Goal: Task Accomplishment & Management: Use online tool/utility

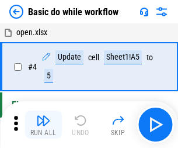
click at [43, 124] on img "button" at bounding box center [43, 120] width 14 height 14
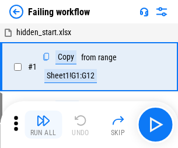
click at [43, 124] on img "button" at bounding box center [43, 120] width 14 height 14
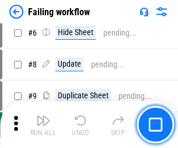
scroll to position [247, 0]
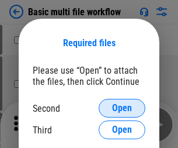
click at [122, 108] on span "Open" at bounding box center [122, 107] width 20 height 9
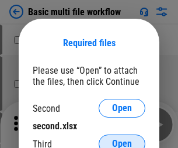
click at [122, 139] on span "Open" at bounding box center [122, 143] width 20 height 9
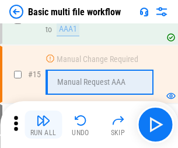
click at [43, 124] on img "button" at bounding box center [43, 120] width 14 height 14
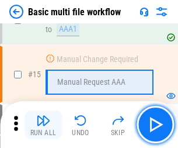
scroll to position [776, 0]
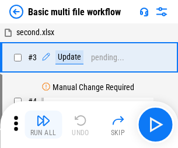
click at [43, 124] on img "button" at bounding box center [43, 120] width 14 height 14
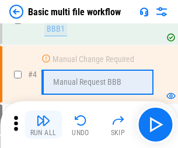
click at [43, 124] on img "button" at bounding box center [43, 120] width 14 height 14
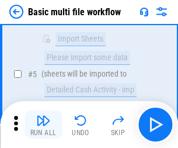
click at [43, 124] on img "button" at bounding box center [43, 120] width 14 height 14
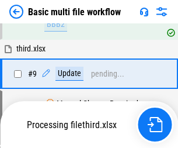
scroll to position [322, 0]
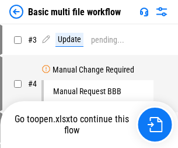
scroll to position [47, 0]
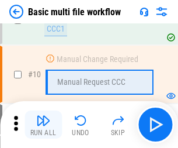
click at [43, 124] on img "button" at bounding box center [43, 120] width 14 height 14
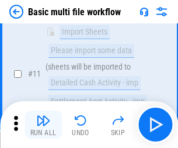
click at [43, 124] on img "button" at bounding box center [43, 120] width 14 height 14
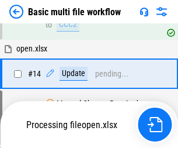
scroll to position [610, 0]
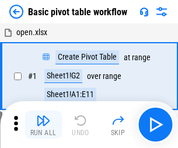
click at [43, 124] on img "button" at bounding box center [43, 120] width 14 height 14
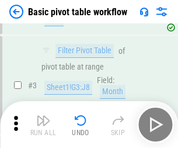
scroll to position [279, 0]
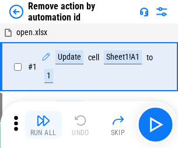
click at [43, 124] on img "button" at bounding box center [43, 120] width 14 height 14
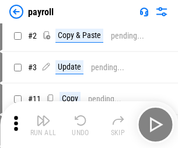
click at [43, 124] on img "button" at bounding box center [43, 120] width 14 height 14
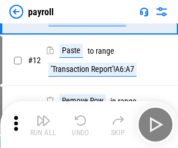
scroll to position [85, 0]
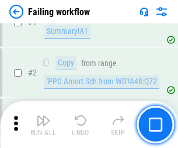
scroll to position [188, 0]
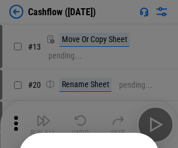
scroll to position [114, 0]
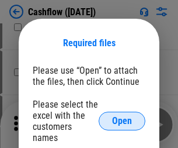
click at [122, 116] on span "Open" at bounding box center [122, 120] width 20 height 9
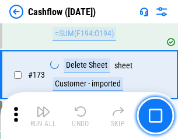
scroll to position [1234, 0]
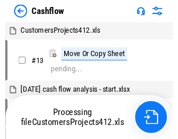
scroll to position [13, 0]
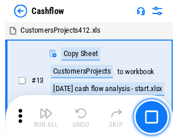
scroll to position [13, 0]
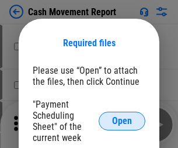
click at [122, 121] on span "Open" at bounding box center [122, 120] width 20 height 9
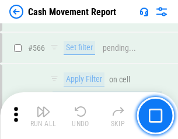
scroll to position [5345, 0]
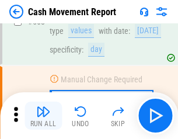
click at [43, 115] on img "button" at bounding box center [43, 111] width 14 height 14
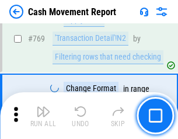
scroll to position [6480, 0]
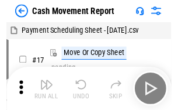
scroll to position [21, 0]
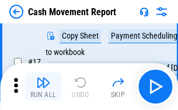
click at [43, 86] on img "button" at bounding box center [43, 82] width 14 height 14
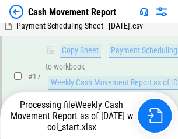
scroll to position [243, 0]
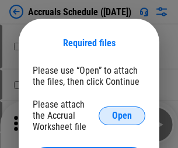
click at [122, 115] on span "Open" at bounding box center [122, 115] width 20 height 9
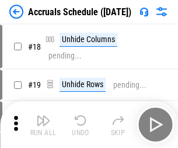
scroll to position [112, 0]
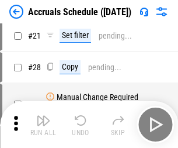
click at [43, 124] on img "button" at bounding box center [43, 120] width 14 height 14
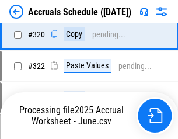
scroll to position [2169, 0]
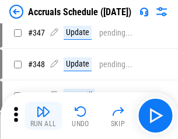
click at [43, 115] on img "button" at bounding box center [43, 111] width 14 height 14
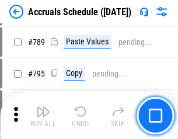
scroll to position [4899, 0]
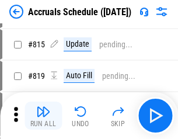
click at [43, 115] on img "button" at bounding box center [43, 111] width 14 height 14
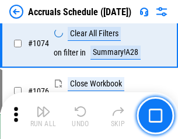
scroll to position [6985, 0]
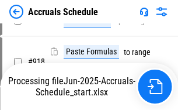
scroll to position [6115, 0]
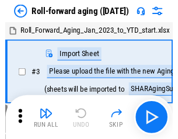
scroll to position [2, 0]
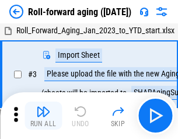
click at [43, 115] on img "button" at bounding box center [43, 111] width 14 height 14
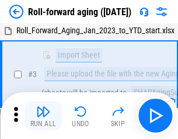
click at [43, 115] on img "button" at bounding box center [43, 111] width 14 height 14
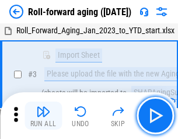
scroll to position [75, 0]
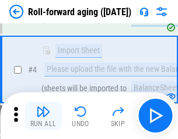
click at [43, 115] on img "button" at bounding box center [43, 111] width 14 height 14
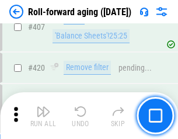
scroll to position [4044, 0]
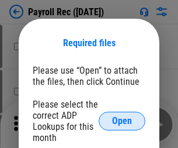
click at [122, 121] on span "Open" at bounding box center [122, 120] width 20 height 9
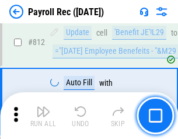
scroll to position [7409, 0]
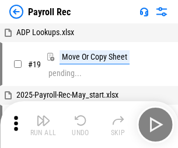
click at [43, 124] on img "button" at bounding box center [43, 120] width 14 height 14
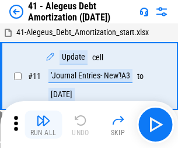
click at [43, 124] on img "button" at bounding box center [43, 120] width 14 height 14
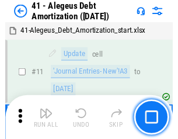
scroll to position [144, 0]
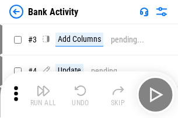
click at [43, 95] on img "button" at bounding box center [43, 91] width 14 height 14
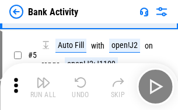
scroll to position [62, 0]
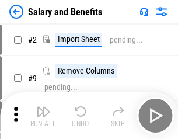
scroll to position [16, 0]
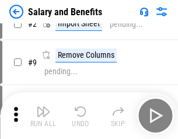
click at [43, 115] on img "button" at bounding box center [43, 111] width 14 height 14
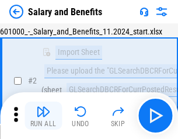
click at [43, 115] on img "button" at bounding box center [43, 111] width 14 height 14
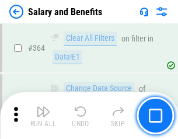
scroll to position [5492, 0]
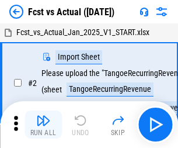
click at [43, 115] on img "button" at bounding box center [43, 120] width 14 height 14
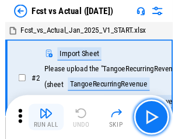
scroll to position [15, 0]
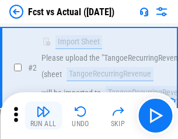
click at [43, 115] on img "button" at bounding box center [43, 111] width 14 height 14
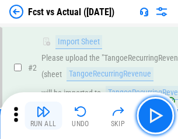
scroll to position [109, 0]
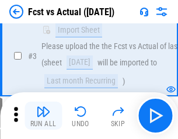
click at [43, 115] on img "button" at bounding box center [43, 111] width 14 height 14
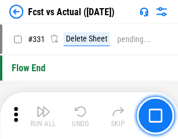
scroll to position [5582, 0]
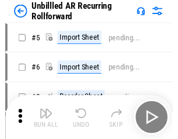
scroll to position [25, 0]
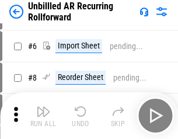
click at [43, 115] on img "button" at bounding box center [43, 111] width 14 height 14
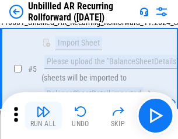
click at [43, 115] on img "button" at bounding box center [43, 111] width 14 height 14
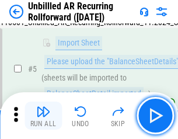
scroll to position [110, 0]
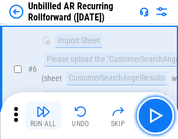
click at [43, 115] on img "button" at bounding box center [43, 111] width 14 height 14
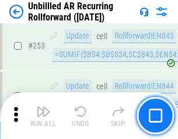
scroll to position [3961, 0]
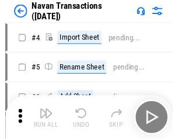
scroll to position [19, 0]
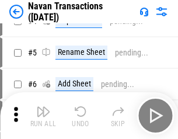
click at [43, 115] on img "button" at bounding box center [43, 111] width 14 height 14
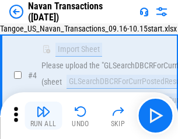
click at [43, 115] on img "button" at bounding box center [43, 111] width 14 height 14
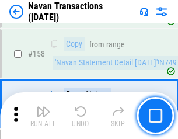
scroll to position [3781, 0]
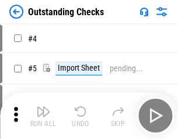
click at [43, 115] on img "button" at bounding box center [43, 111] width 14 height 14
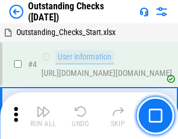
scroll to position [49, 0]
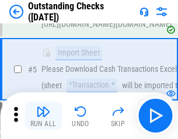
click at [43, 115] on img "button" at bounding box center [43, 111] width 14 height 14
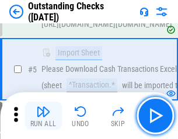
scroll to position [122, 0]
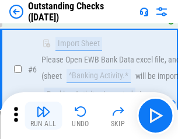
click at [43, 115] on img "button" at bounding box center [43, 111] width 14 height 14
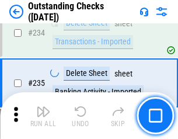
scroll to position [3541, 0]
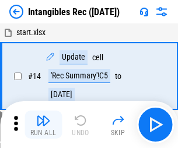
click at [43, 124] on img "button" at bounding box center [43, 120] width 14 height 14
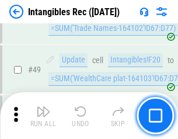
scroll to position [454, 0]
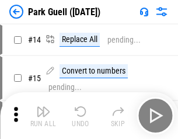
click at [43, 115] on img "button" at bounding box center [43, 111] width 14 height 14
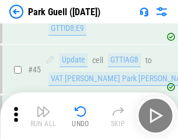
scroll to position [1458, 0]
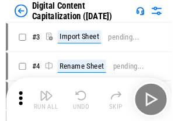
scroll to position [34, 0]
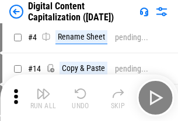
click at [43, 98] on img "button" at bounding box center [43, 94] width 14 height 14
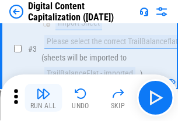
click at [43, 98] on img "button" at bounding box center [43, 94] width 14 height 14
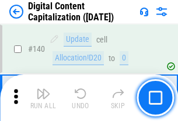
scroll to position [1237, 0]
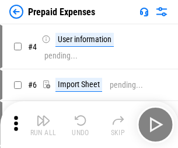
click at [43, 115] on img "button" at bounding box center [43, 120] width 14 height 14
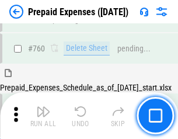
scroll to position [3232, 0]
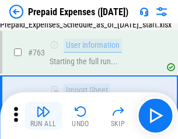
click at [43, 115] on img "button" at bounding box center [43, 111] width 14 height 14
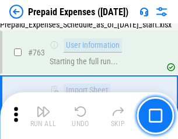
scroll to position [3301, 0]
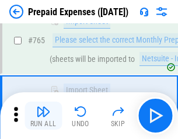
click at [43, 115] on img "button" at bounding box center [43, 111] width 14 height 14
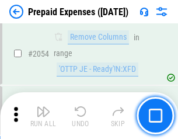
scroll to position [12190, 0]
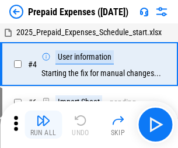
click at [43, 124] on img "button" at bounding box center [43, 120] width 14 height 14
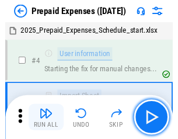
scroll to position [51, 0]
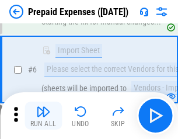
click at [43, 115] on img "button" at bounding box center [43, 111] width 14 height 14
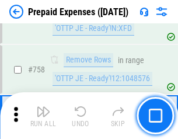
scroll to position [4155, 0]
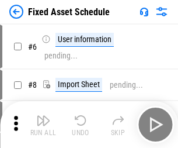
click at [43, 124] on img "button" at bounding box center [43, 120] width 14 height 14
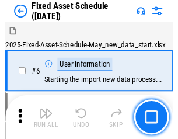
scroll to position [63, 0]
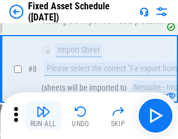
click at [43, 115] on img "button" at bounding box center [43, 111] width 14 height 14
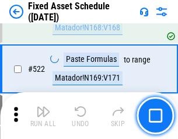
scroll to position [4053, 0]
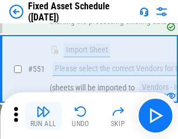
click at [43, 115] on img "button" at bounding box center [43, 111] width 14 height 14
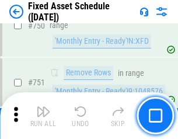
scroll to position [5686, 0]
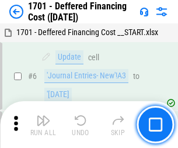
scroll to position [140, 0]
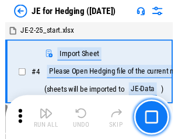
scroll to position [2, 0]
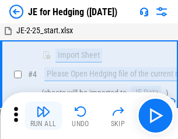
click at [43, 115] on img "button" at bounding box center [43, 111] width 14 height 14
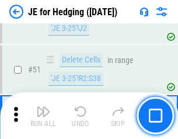
scroll to position [755, 0]
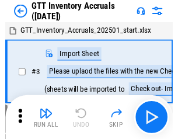
scroll to position [2, 0]
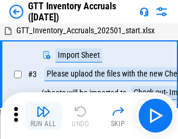
click at [43, 115] on img "button" at bounding box center [43, 111] width 14 height 14
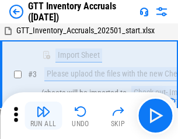
click at [43, 115] on img "button" at bounding box center [43, 111] width 14 height 14
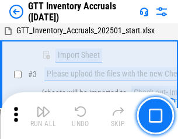
scroll to position [75, 0]
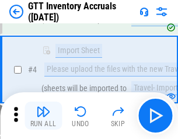
click at [43, 115] on img "button" at bounding box center [43, 111] width 14 height 14
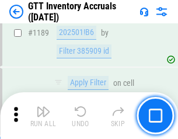
scroll to position [9523, 0]
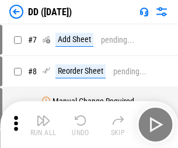
click at [43, 124] on img "button" at bounding box center [43, 120] width 14 height 14
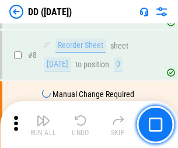
scroll to position [113, 0]
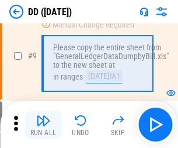
click at [43, 124] on img "button" at bounding box center [43, 120] width 14 height 14
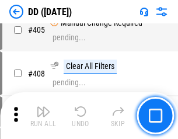
scroll to position [5218, 0]
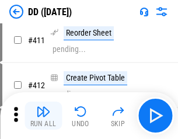
click at [43, 115] on img "button" at bounding box center [43, 111] width 14 height 14
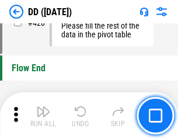
scroll to position [5582, 0]
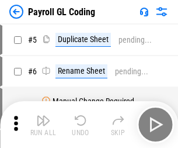
click at [43, 124] on img "button" at bounding box center [43, 120] width 14 height 14
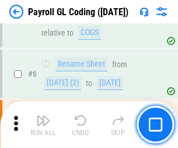
scroll to position [140, 0]
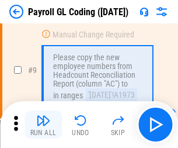
click at [43, 124] on img "button" at bounding box center [43, 120] width 14 height 14
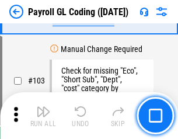
scroll to position [2736, 0]
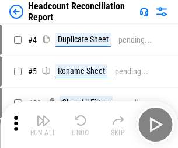
click at [43, 124] on img "button" at bounding box center [43, 120] width 14 height 14
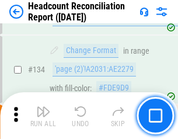
scroll to position [1402, 0]
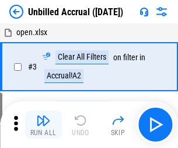
click at [43, 124] on img "button" at bounding box center [43, 120] width 14 height 14
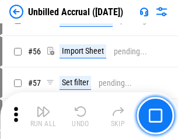
scroll to position [1218, 0]
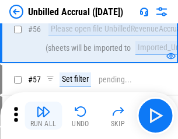
click at [43, 115] on img "button" at bounding box center [43, 111] width 14 height 14
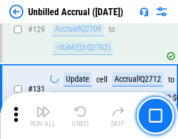
scroll to position [3474, 0]
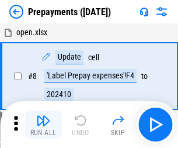
click at [43, 124] on img "button" at bounding box center [43, 120] width 14 height 14
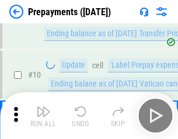
scroll to position [73, 0]
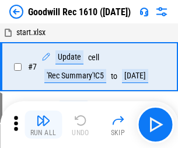
click at [43, 124] on img "button" at bounding box center [43, 120] width 14 height 14
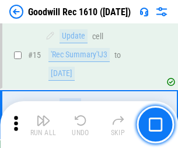
scroll to position [199, 0]
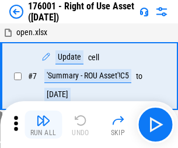
click at [43, 124] on img "button" at bounding box center [43, 120] width 14 height 14
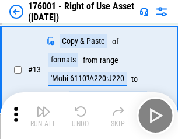
scroll to position [75, 0]
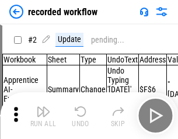
click at [43, 115] on img "button" at bounding box center [43, 111] width 14 height 14
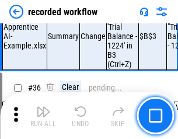
scroll to position [3645, 0]
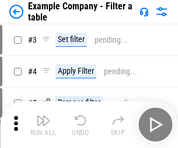
click at [43, 124] on img "button" at bounding box center [43, 120] width 14 height 14
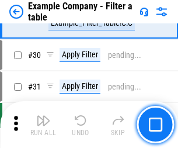
scroll to position [1067, 0]
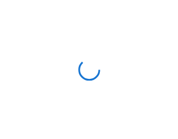
scroll to position [18, 0]
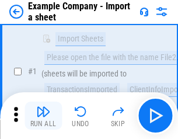
click at [43, 115] on img "button" at bounding box center [43, 111] width 14 height 14
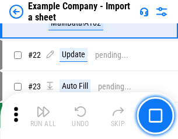
scroll to position [258, 0]
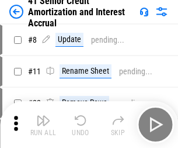
click at [43, 115] on img "button" at bounding box center [43, 120] width 14 height 14
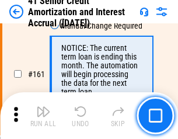
click at [43, 115] on img "button" at bounding box center [43, 111] width 14 height 14
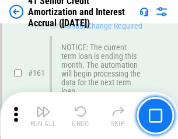
scroll to position [1247, 0]
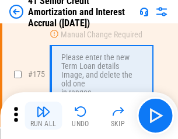
click at [43, 115] on img "button" at bounding box center [43, 111] width 14 height 14
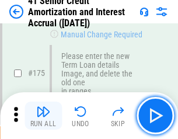
scroll to position [1366, 0]
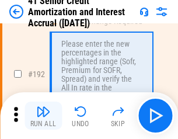
click at [43, 115] on img "button" at bounding box center [43, 111] width 14 height 14
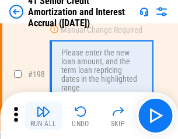
click at [43, 115] on img "button" at bounding box center [43, 111] width 14 height 14
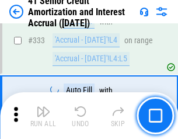
scroll to position [2979, 0]
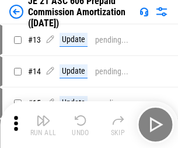
click at [43, 115] on img "button" at bounding box center [43, 120] width 14 height 14
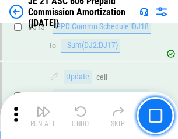
scroll to position [2177, 0]
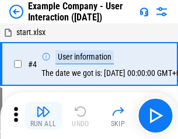
click at [43, 115] on img "button" at bounding box center [43, 111] width 14 height 14
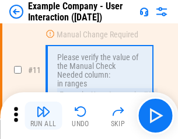
click at [43, 115] on img "button" at bounding box center [43, 111] width 14 height 14
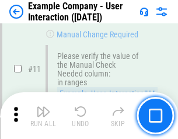
scroll to position [252, 0]
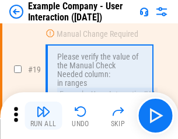
click at [43, 115] on img "button" at bounding box center [43, 111] width 14 height 14
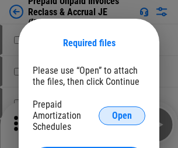
click at [122, 115] on span "Open" at bounding box center [122, 115] width 20 height 9
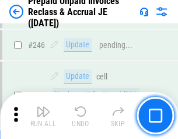
scroll to position [1574, 0]
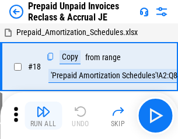
click at [43, 115] on img "button" at bounding box center [43, 111] width 14 height 14
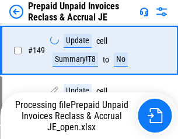
scroll to position [1574, 0]
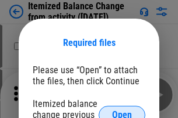
click at [122, 111] on span "Open" at bounding box center [122, 115] width 20 height 9
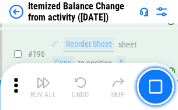
scroll to position [2244, 0]
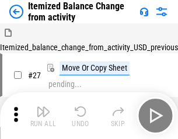
scroll to position [18, 0]
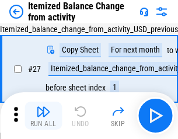
click at [43, 115] on img "button" at bounding box center [43, 111] width 14 height 14
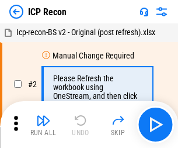
scroll to position [5, 0]
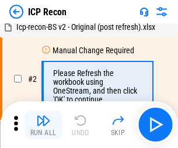
click at [43, 124] on img "button" at bounding box center [43, 120] width 14 height 14
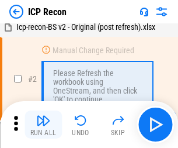
click at [43, 124] on img "button" at bounding box center [43, 120] width 14 height 14
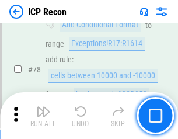
scroll to position [1143, 0]
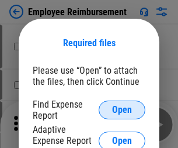
click at [122, 110] on span "Open" at bounding box center [122, 109] width 20 height 9
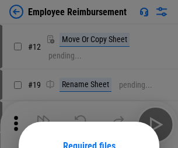
scroll to position [103, 0]
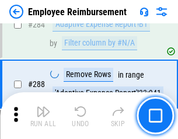
scroll to position [3170, 0]
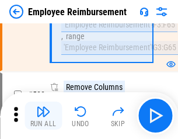
click at [43, 115] on img "button" at bounding box center [43, 111] width 14 height 14
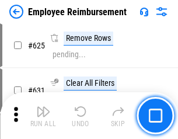
scroll to position [6982, 0]
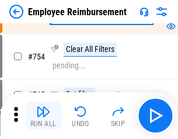
click at [43, 115] on img "button" at bounding box center [43, 111] width 14 height 14
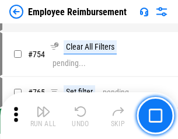
scroll to position [8182, 0]
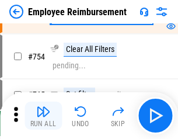
click at [43, 115] on img "button" at bounding box center [43, 111] width 14 height 14
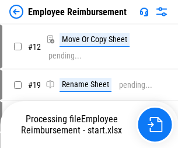
scroll to position [40, 0]
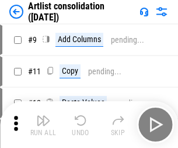
click at [43, 124] on img "button" at bounding box center [43, 120] width 14 height 14
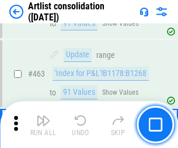
scroll to position [5107, 0]
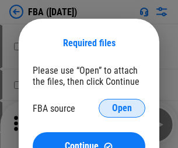
click at [122, 108] on span "Open" at bounding box center [122, 107] width 20 height 9
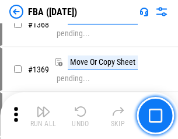
scroll to position [12525, 0]
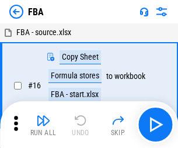
scroll to position [12, 0]
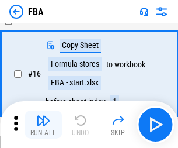
click at [43, 124] on img "button" at bounding box center [43, 120] width 14 height 14
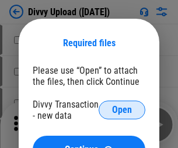
click at [122, 110] on span "Open" at bounding box center [122, 109] width 20 height 9
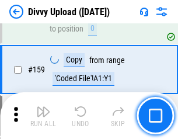
scroll to position [1208, 0]
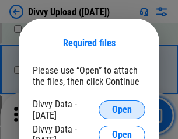
click at [122, 110] on span "Open" at bounding box center [122, 109] width 20 height 9
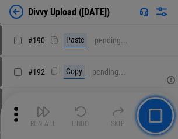
scroll to position [1472, 0]
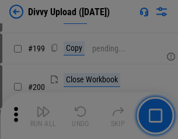
scroll to position [1696, 0]
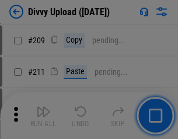
scroll to position [1981, 0]
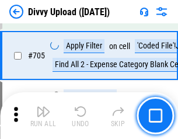
scroll to position [7978, 0]
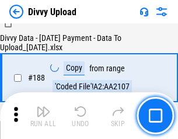
scroll to position [1373, 0]
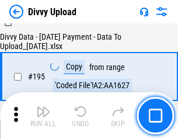
scroll to position [1630, 0]
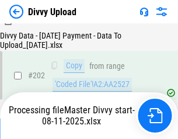
scroll to position [1887, 0]
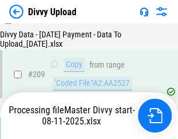
scroll to position [2144, 0]
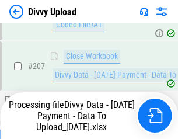
scroll to position [2086, 0]
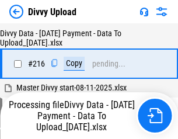
scroll to position [2401, 0]
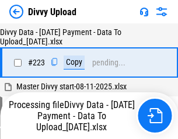
scroll to position [2659, 0]
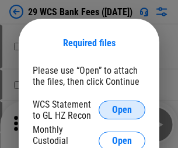
click at [122, 110] on span "Open" at bounding box center [122, 109] width 20 height 9
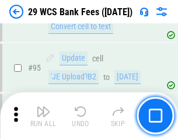
scroll to position [1137, 0]
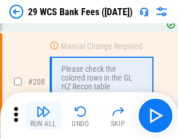
click at [43, 115] on img "button" at bounding box center [43, 111] width 14 height 14
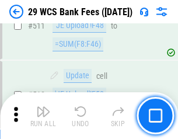
scroll to position [5867, 0]
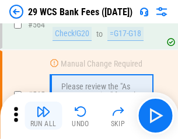
click at [43, 115] on img "button" at bounding box center [43, 111] width 14 height 14
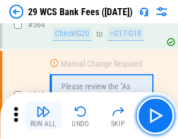
scroll to position [6307, 0]
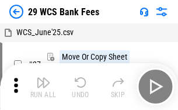
scroll to position [21, 0]
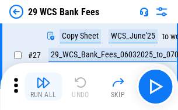
click at [43, 86] on img "button" at bounding box center [43, 82] width 14 height 14
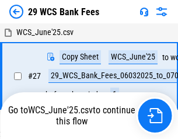
scroll to position [6, 0]
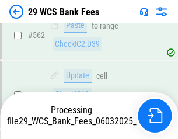
scroll to position [6294, 0]
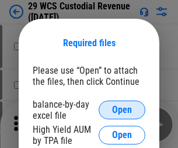
click at [122, 110] on span "Open" at bounding box center [122, 109] width 20 height 9
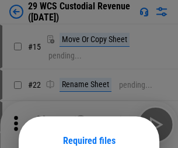
scroll to position [97, 0]
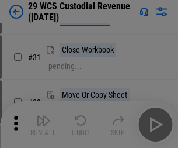
scroll to position [250, 0]
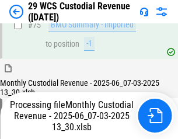
scroll to position [1218, 0]
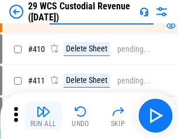
click at [43, 115] on img "button" at bounding box center [43, 111] width 14 height 14
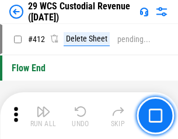
scroll to position [5570, 0]
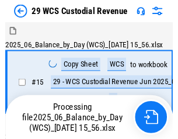
scroll to position [28, 0]
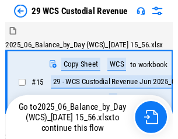
scroll to position [22, 0]
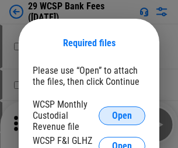
click at [122, 115] on span "Open" at bounding box center [122, 115] width 20 height 9
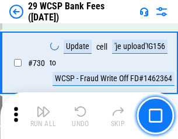
scroll to position [5877, 0]
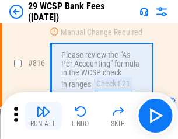
click at [43, 115] on img "button" at bounding box center [43, 111] width 14 height 14
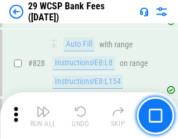
scroll to position [7399, 0]
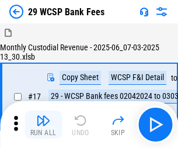
click at [43, 115] on img "button" at bounding box center [43, 120] width 14 height 14
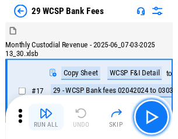
scroll to position [28, 0]
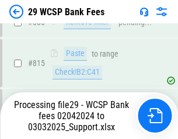
scroll to position [7061, 0]
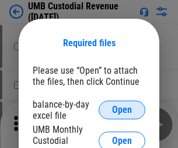
click at [122, 110] on span "Open" at bounding box center [122, 109] width 20 height 9
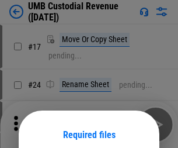
scroll to position [92, 0]
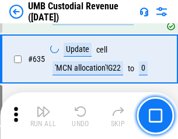
scroll to position [6103, 0]
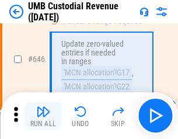
click at [43, 115] on img "button" at bounding box center [43, 111] width 14 height 14
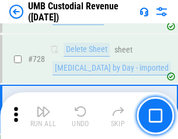
scroll to position [7194, 0]
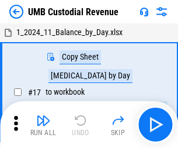
scroll to position [9, 0]
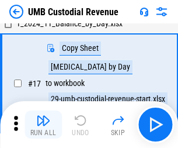
click at [43, 124] on img "button" at bounding box center [43, 120] width 14 height 14
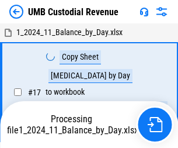
scroll to position [9, 0]
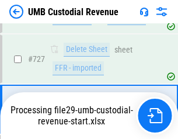
scroll to position [7117, 0]
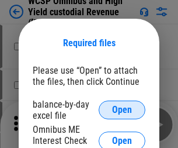
click at [122, 110] on span "Open" at bounding box center [122, 109] width 20 height 9
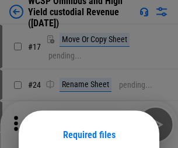
scroll to position [92, 0]
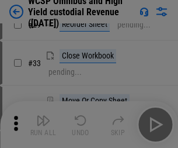
scroll to position [266, 0]
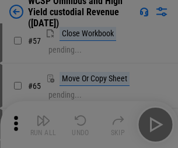
scroll to position [508, 0]
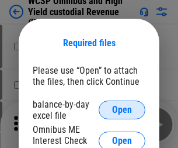
click at [122, 110] on span "Open" at bounding box center [122, 109] width 20 height 9
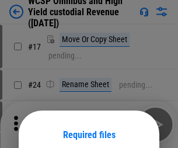
scroll to position [92, 0]
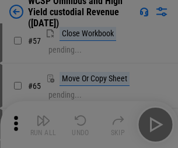
scroll to position [508, 0]
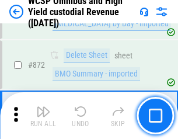
scroll to position [9870, 0]
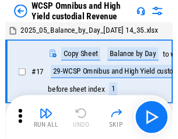
scroll to position [6, 0]
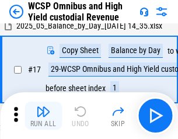
click at [43, 115] on img "button" at bounding box center [43, 111] width 14 height 14
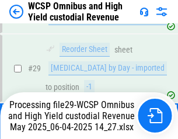
scroll to position [243, 0]
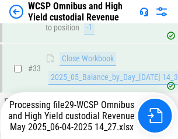
scroll to position [853, 0]
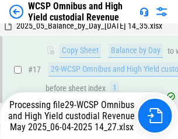
scroll to position [243, 0]
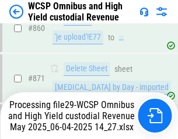
scroll to position [9843, 0]
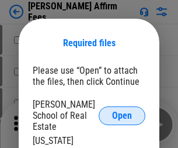
click at [122, 111] on span "Open" at bounding box center [122, 115] width 20 height 9
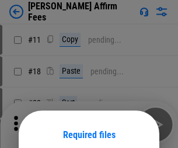
scroll to position [92, 0]
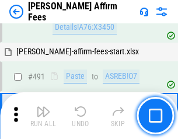
scroll to position [3171, 0]
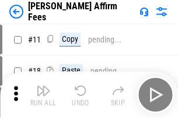
click at [43, 86] on img "button" at bounding box center [43, 91] width 14 height 14
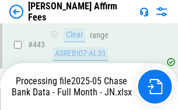
scroll to position [3059, 0]
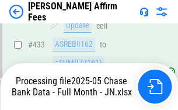
scroll to position [3059, 0]
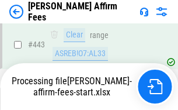
scroll to position [3059, 0]
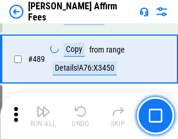
scroll to position [3044, 0]
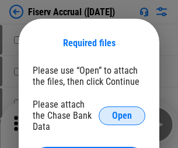
click at [122, 111] on span "Open" at bounding box center [122, 115] width 20 height 9
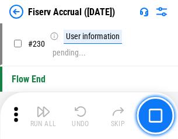
scroll to position [3695, 0]
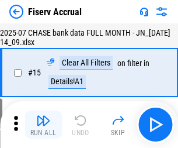
click at [43, 124] on img "button" at bounding box center [43, 120] width 14 height 14
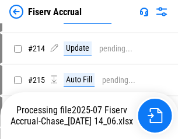
scroll to position [3539, 0]
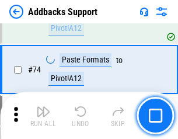
scroll to position [849, 0]
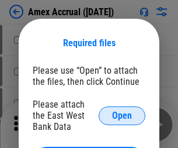
click at [122, 115] on span "Open" at bounding box center [122, 115] width 20 height 9
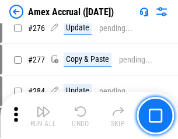
scroll to position [3036, 0]
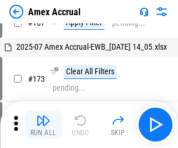
click at [43, 124] on img "button" at bounding box center [43, 120] width 14 height 14
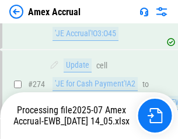
scroll to position [3400, 0]
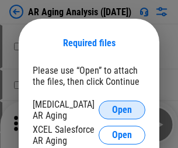
click at [122, 108] on span "Open" at bounding box center [122, 109] width 20 height 9
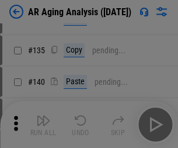
scroll to position [351, 0]
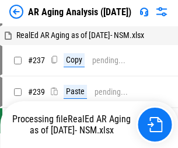
scroll to position [12, 0]
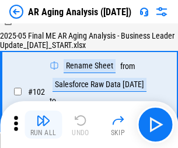
click at [43, 124] on img "button" at bounding box center [43, 120] width 14 height 14
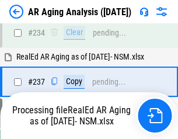
scroll to position [1808, 0]
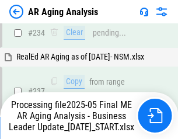
scroll to position [1794, 0]
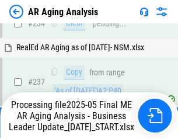
scroll to position [1794, 0]
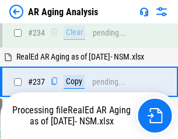
scroll to position [1794, 0]
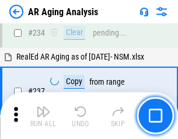
scroll to position [1794, 0]
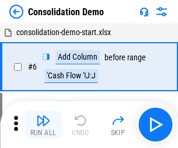
click at [43, 124] on img "button" at bounding box center [43, 120] width 14 height 14
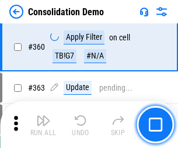
scroll to position [3909, 0]
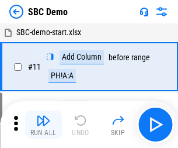
click at [43, 124] on img "button" at bounding box center [43, 120] width 14 height 14
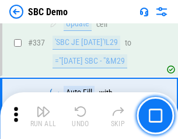
scroll to position [3068, 0]
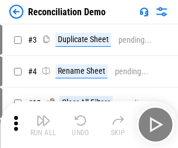
click at [43, 124] on img "button" at bounding box center [43, 120] width 14 height 14
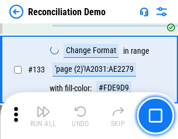
scroll to position [1385, 0]
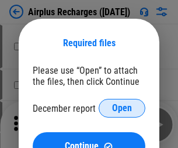
click at [122, 108] on span "Open" at bounding box center [122, 107] width 20 height 9
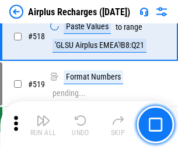
scroll to position [5018, 0]
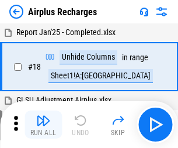
click at [43, 124] on img "button" at bounding box center [43, 120] width 14 height 14
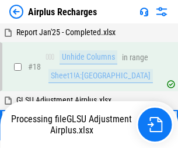
scroll to position [51, 0]
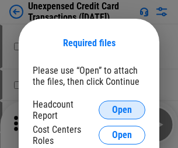
click at [122, 110] on span "Open" at bounding box center [122, 109] width 20 height 9
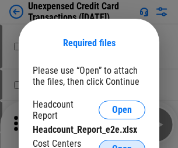
click at [122, 144] on span "Open" at bounding box center [122, 148] width 20 height 9
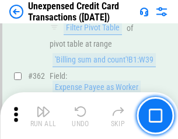
scroll to position [2999, 0]
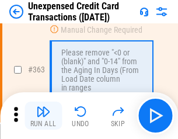
click at [43, 115] on img "button" at bounding box center [43, 111] width 14 height 14
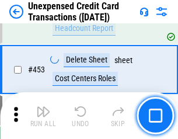
scroll to position [3978, 0]
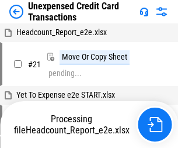
scroll to position [18, 0]
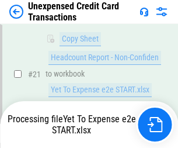
scroll to position [190, 0]
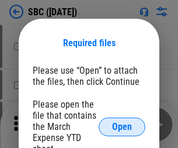
click at [122, 126] on span "Open" at bounding box center [122, 126] width 20 height 9
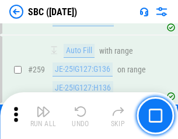
scroll to position [2279, 0]
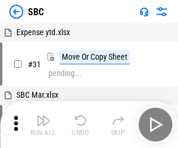
click at [43, 124] on img "button" at bounding box center [43, 120] width 14 height 14
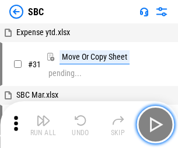
scroll to position [12, 0]
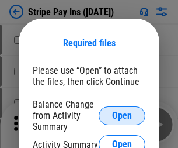
click at [122, 115] on span "Open" at bounding box center [122, 115] width 20 height 9
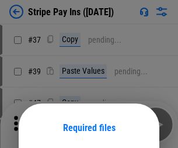
scroll to position [85, 0]
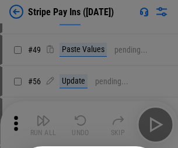
scroll to position [212, 0]
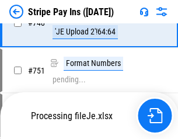
scroll to position [6046, 0]
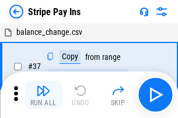
click at [43, 95] on img "button" at bounding box center [43, 91] width 14 height 14
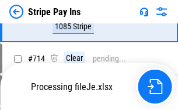
scroll to position [6020, 0]
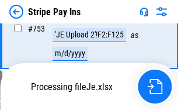
scroll to position [6020, 0]
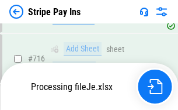
scroll to position [6020, 0]
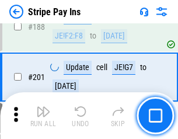
scroll to position [1661, 0]
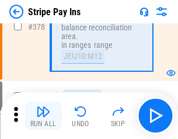
click at [43, 115] on img "button" at bounding box center [43, 111] width 14 height 14
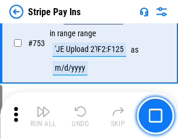
scroll to position [6006, 0]
